Goal: Task Accomplishment & Management: Manage account settings

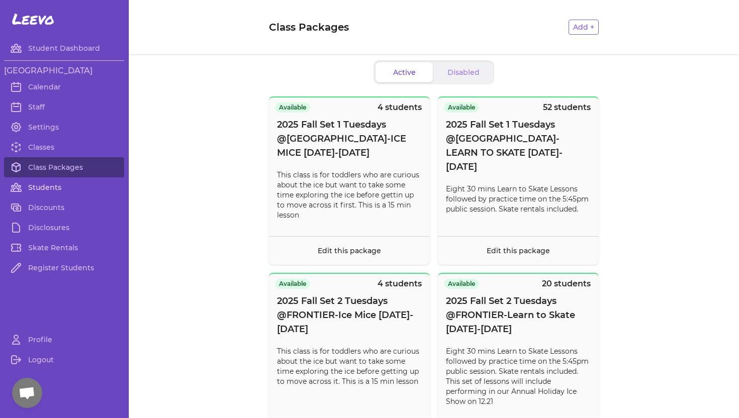
click at [30, 187] on link "Students" at bounding box center [64, 187] width 120 height 20
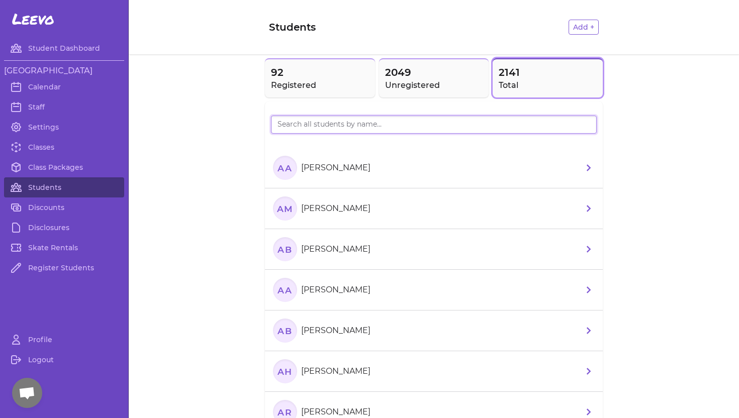
click at [297, 125] on input "search" at bounding box center [434, 125] width 326 height 18
type input "[PERSON_NAME]"
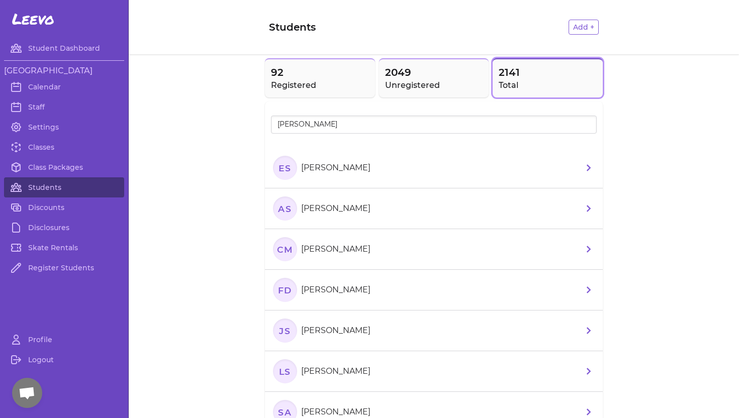
click at [307, 166] on p "[PERSON_NAME]" at bounding box center [335, 168] width 69 height 12
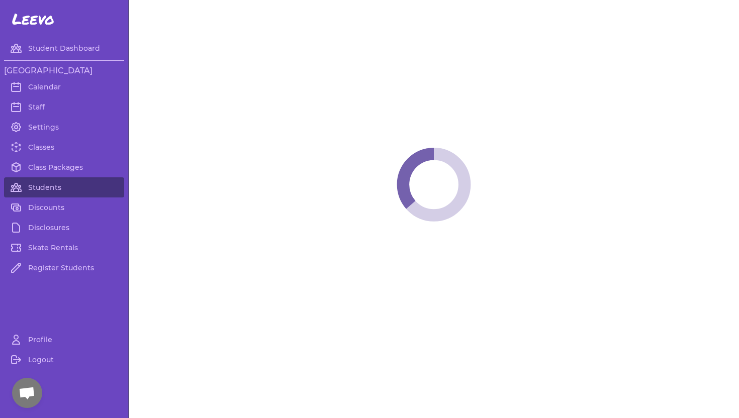
select select "WA"
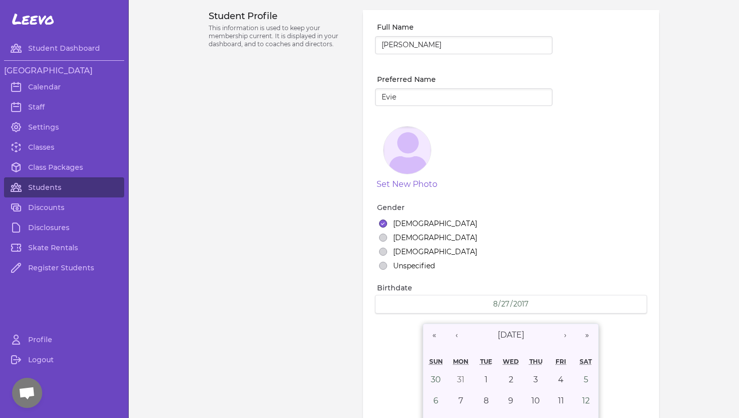
select select "4"
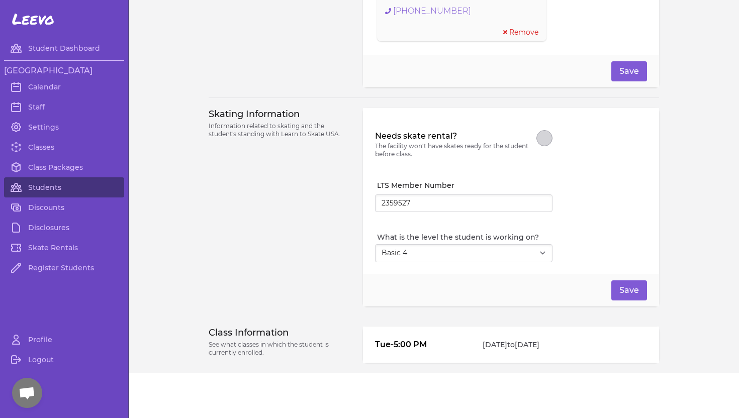
scroll to position [805, 0]
